Goal: Transaction & Acquisition: Book appointment/travel/reservation

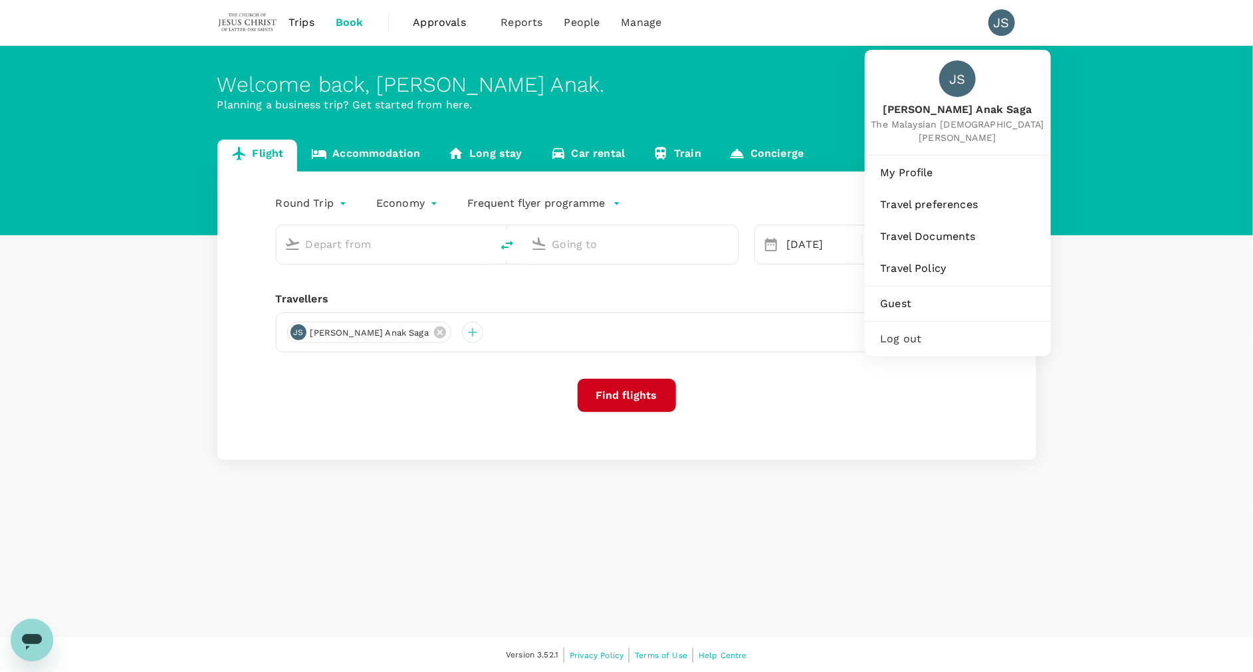
type input "Kuching Intl (KCH)"
type input "Soekarno-Hatta Intl (CGK)"
type input "Kuching Intl (KCH)"
type input "Soekarno-Hatta Intl (CGK)"
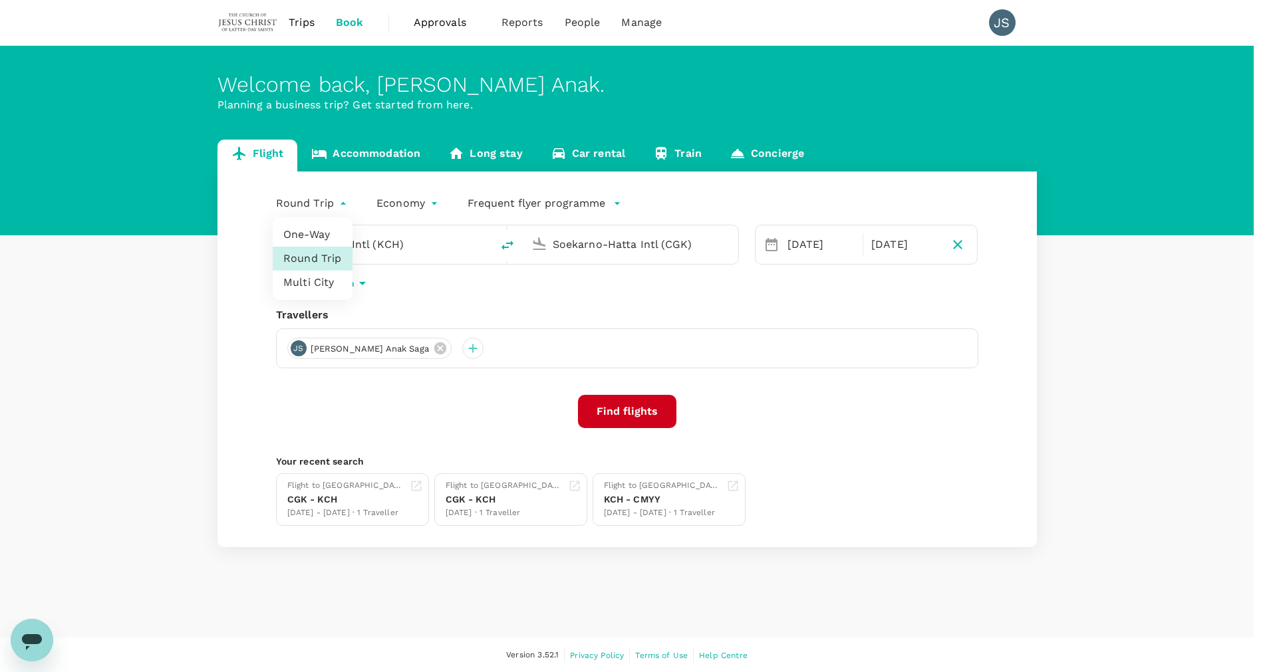
click at [303, 203] on body "Trips Book Approvals 0 Reports People Manage JS Welcome back , [PERSON_NAME] . …" at bounding box center [634, 337] width 1269 height 674
click at [303, 21] on div at bounding box center [634, 336] width 1269 height 672
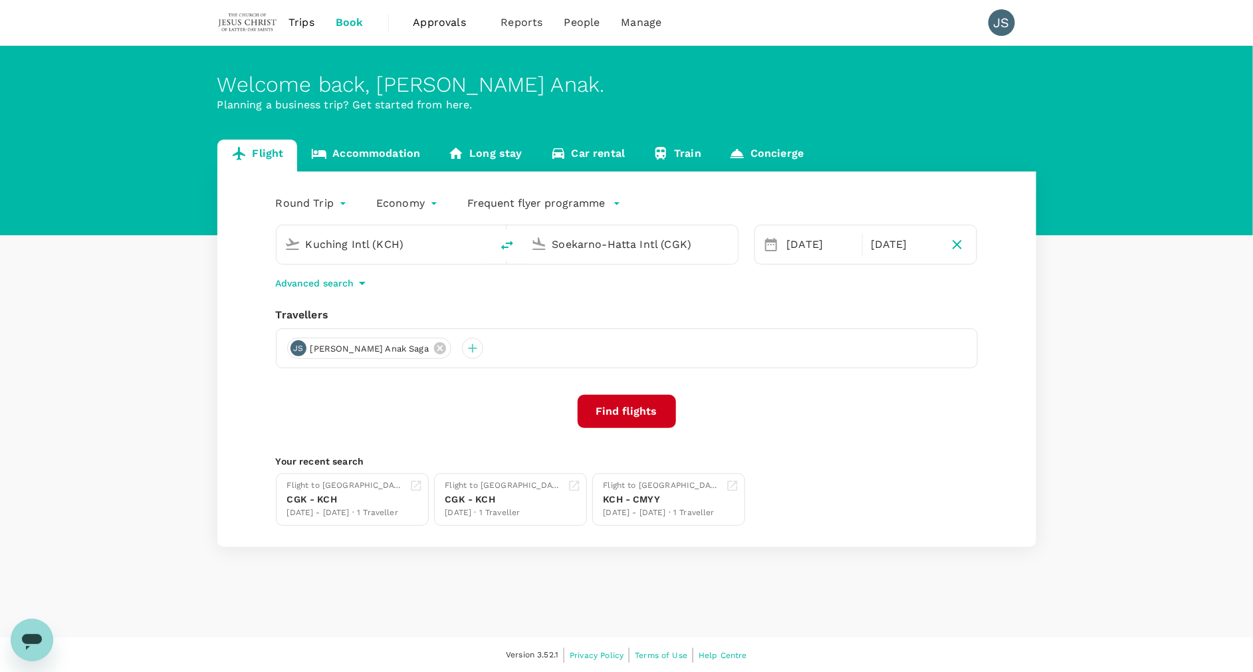
click at [303, 21] on span "Trips" at bounding box center [302, 23] width 26 height 16
